Goal: Find specific page/section: Find specific page/section

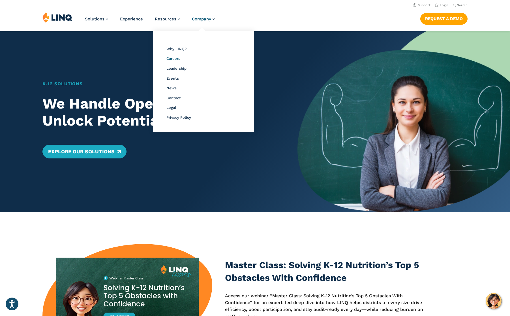
click at [176, 57] on span "Careers" at bounding box center [173, 58] width 14 height 4
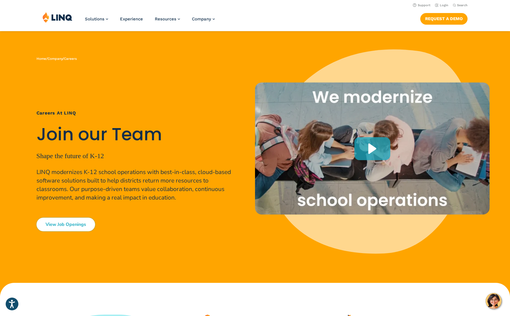
click at [79, 220] on link "View Job Openings" at bounding box center [66, 224] width 59 height 14
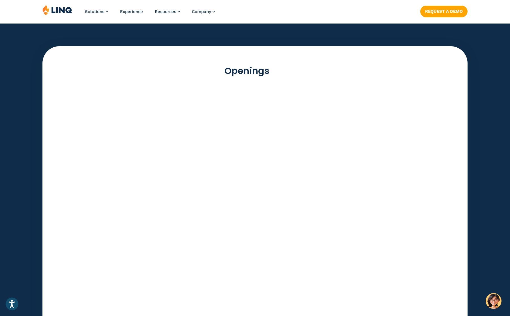
scroll to position [1526, 0]
